Goal: Task Accomplishment & Management: Use online tool/utility

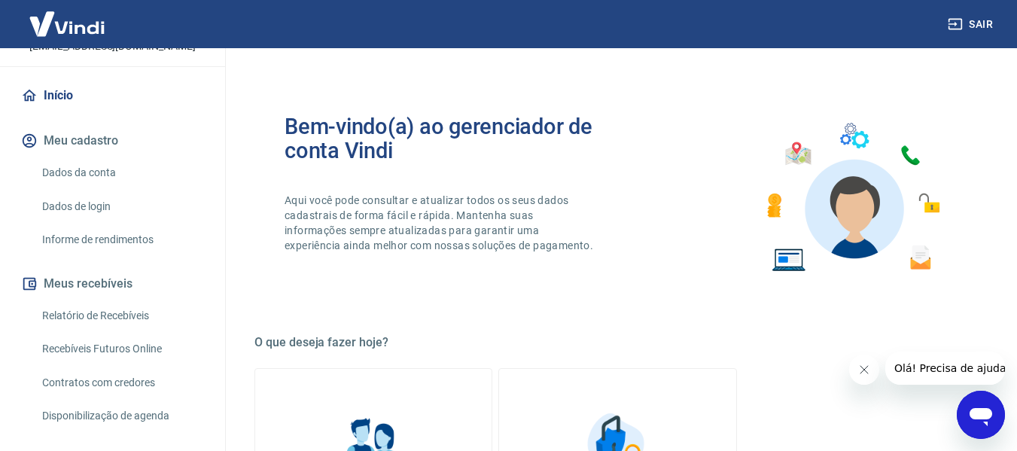
scroll to position [109, 0]
click at [107, 346] on link "Recebíveis Futuros Online" at bounding box center [121, 349] width 171 height 31
